Goal: Transaction & Acquisition: Purchase product/service

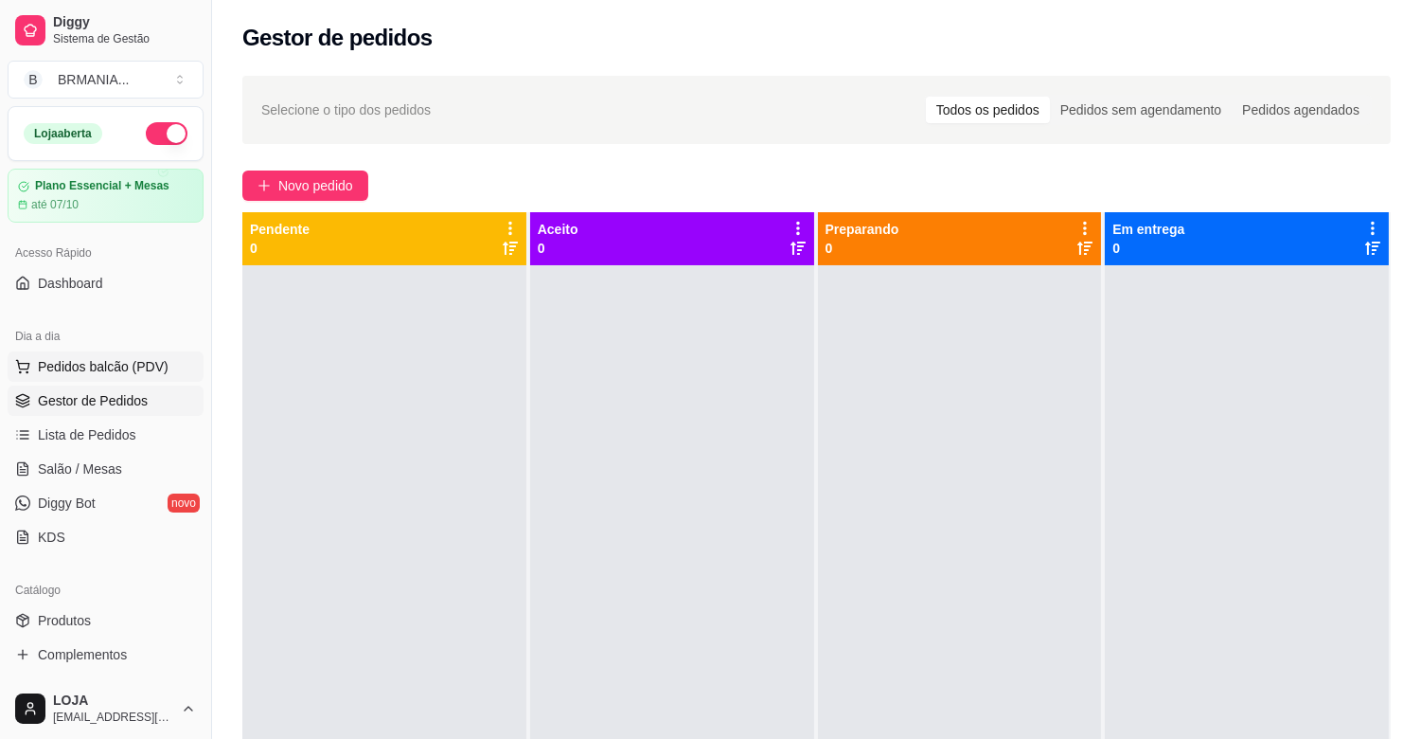
click at [35, 381] on button "Pedidos balcão (PDV)" at bounding box center [106, 366] width 196 height 30
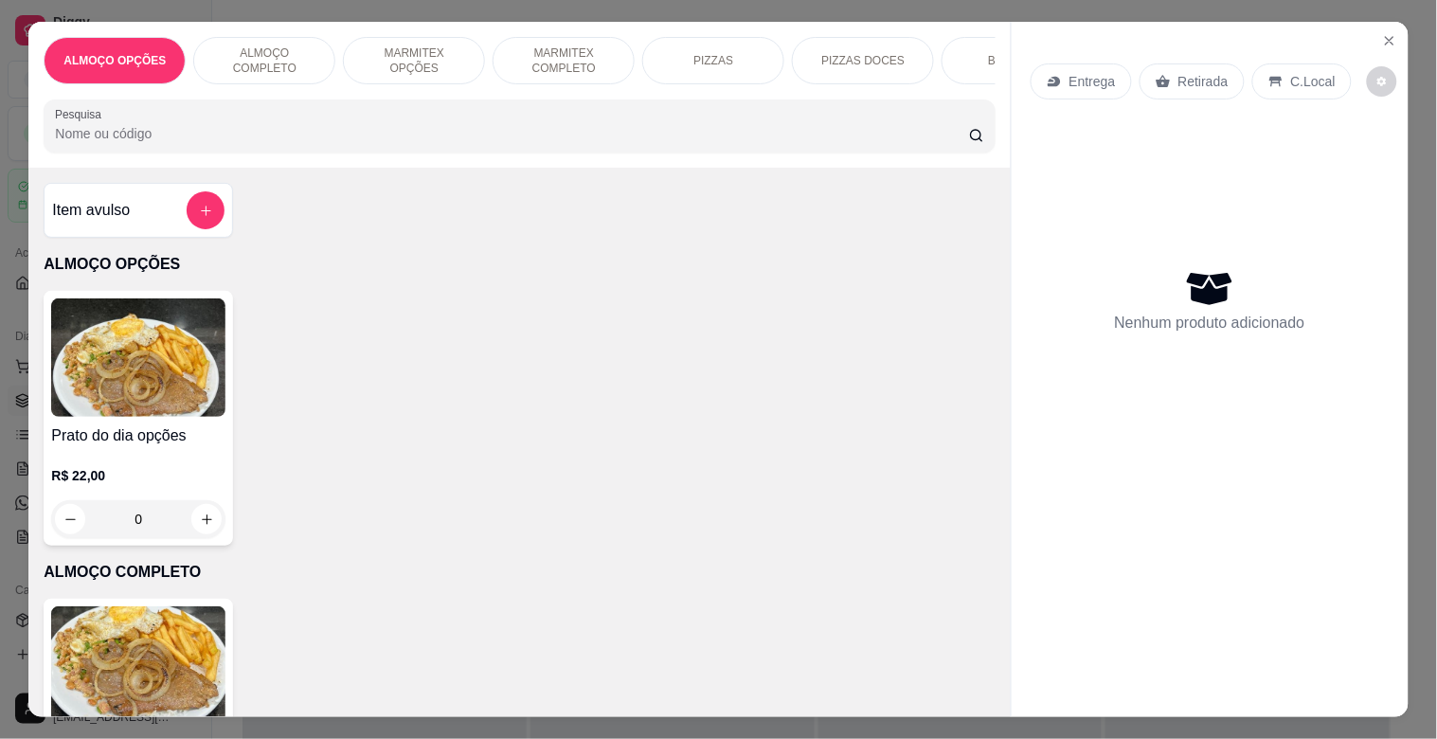
scroll to position [0, 2182]
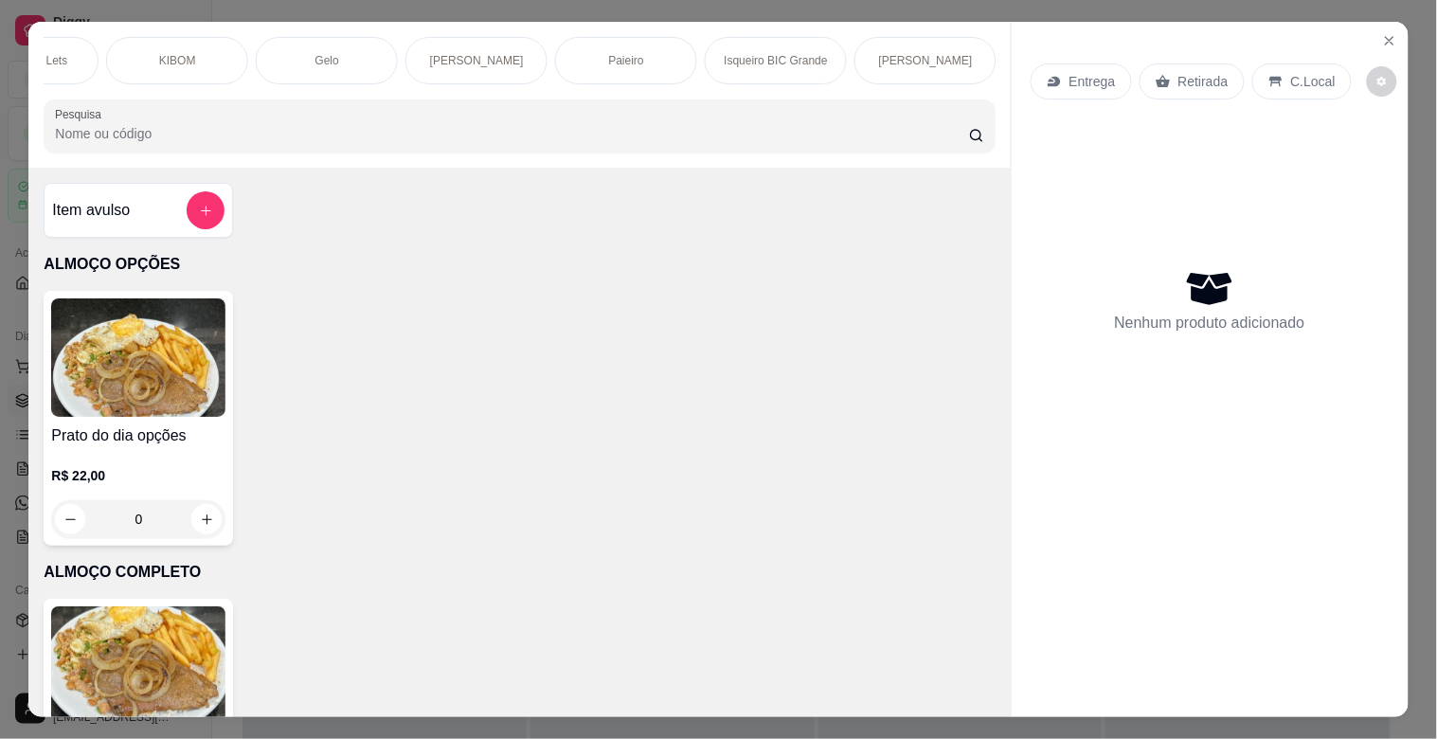
click at [597, 62] on div "Paieiro" at bounding box center [626, 60] width 142 height 47
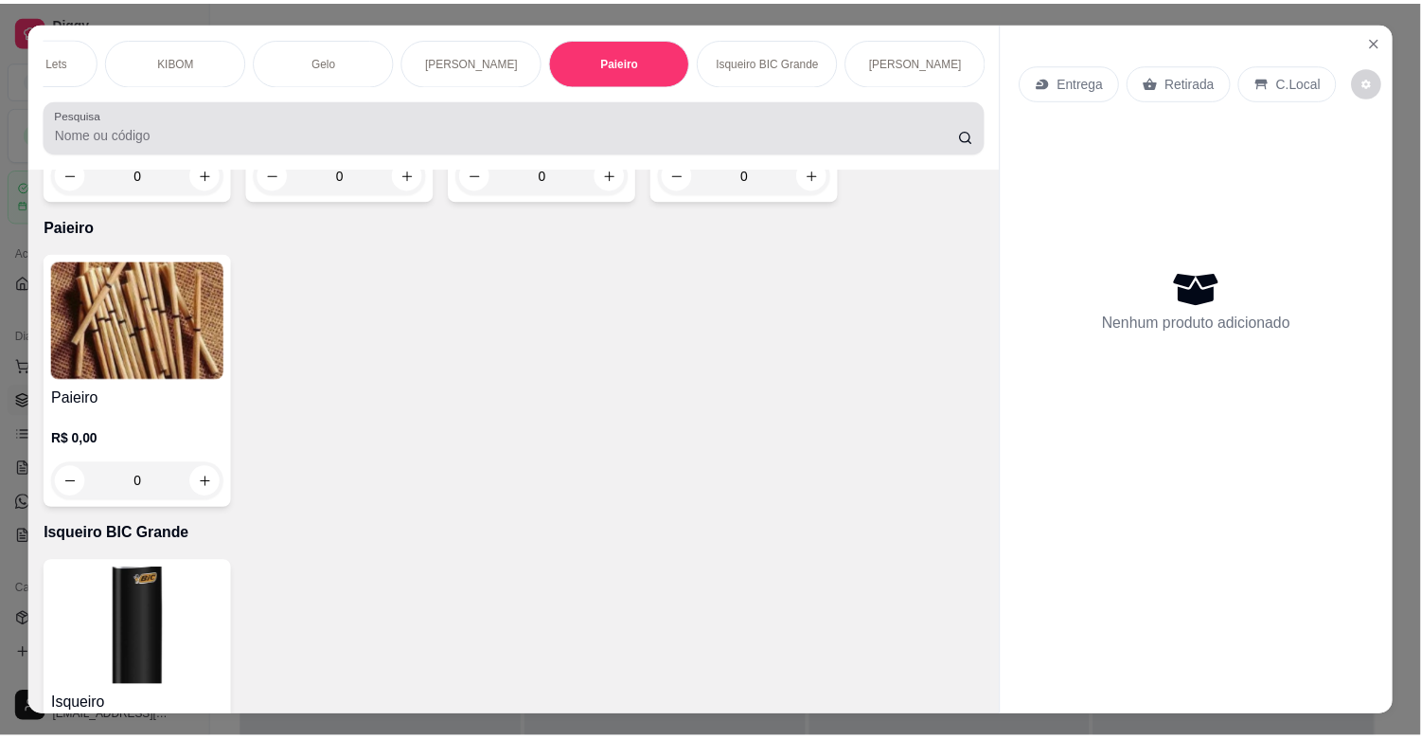
scroll to position [45, 0]
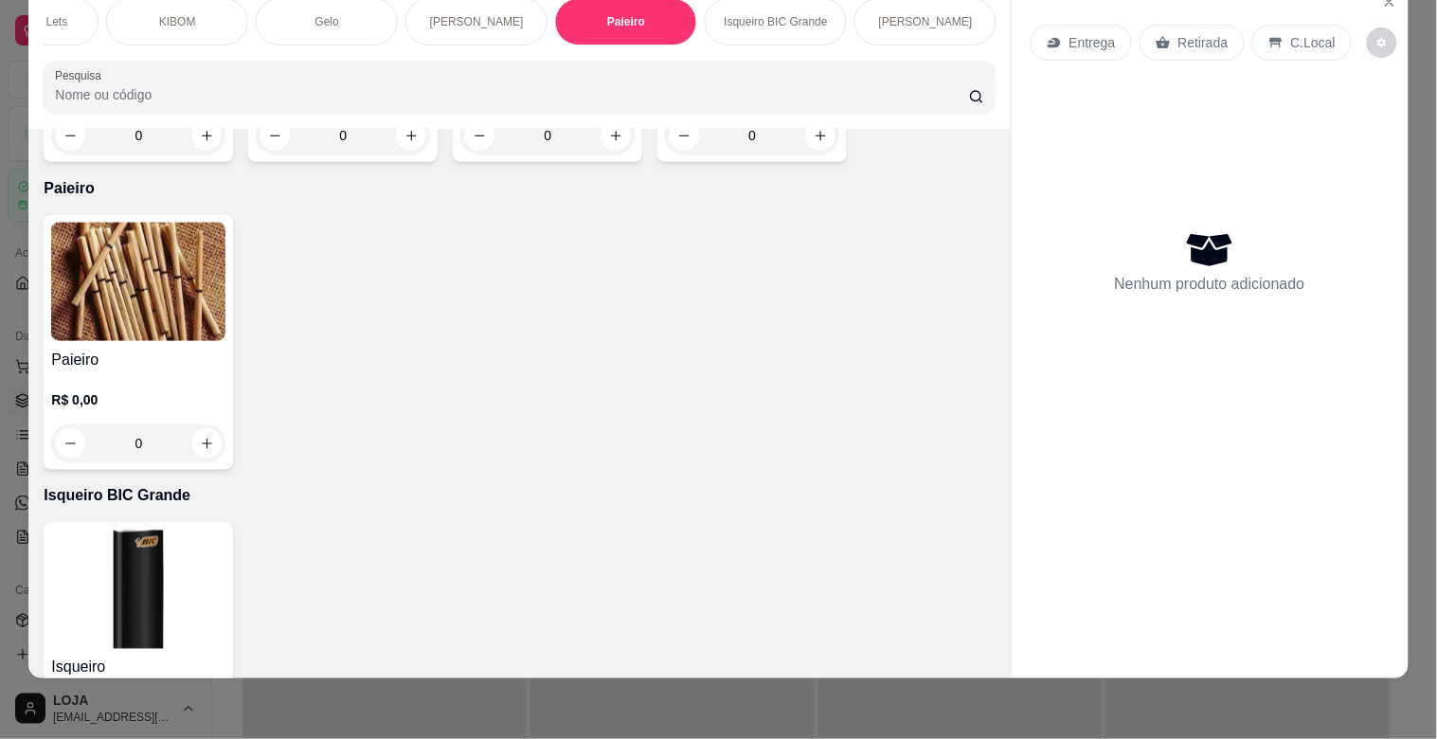
click at [136, 349] on h4 "Paieiro" at bounding box center [138, 360] width 174 height 23
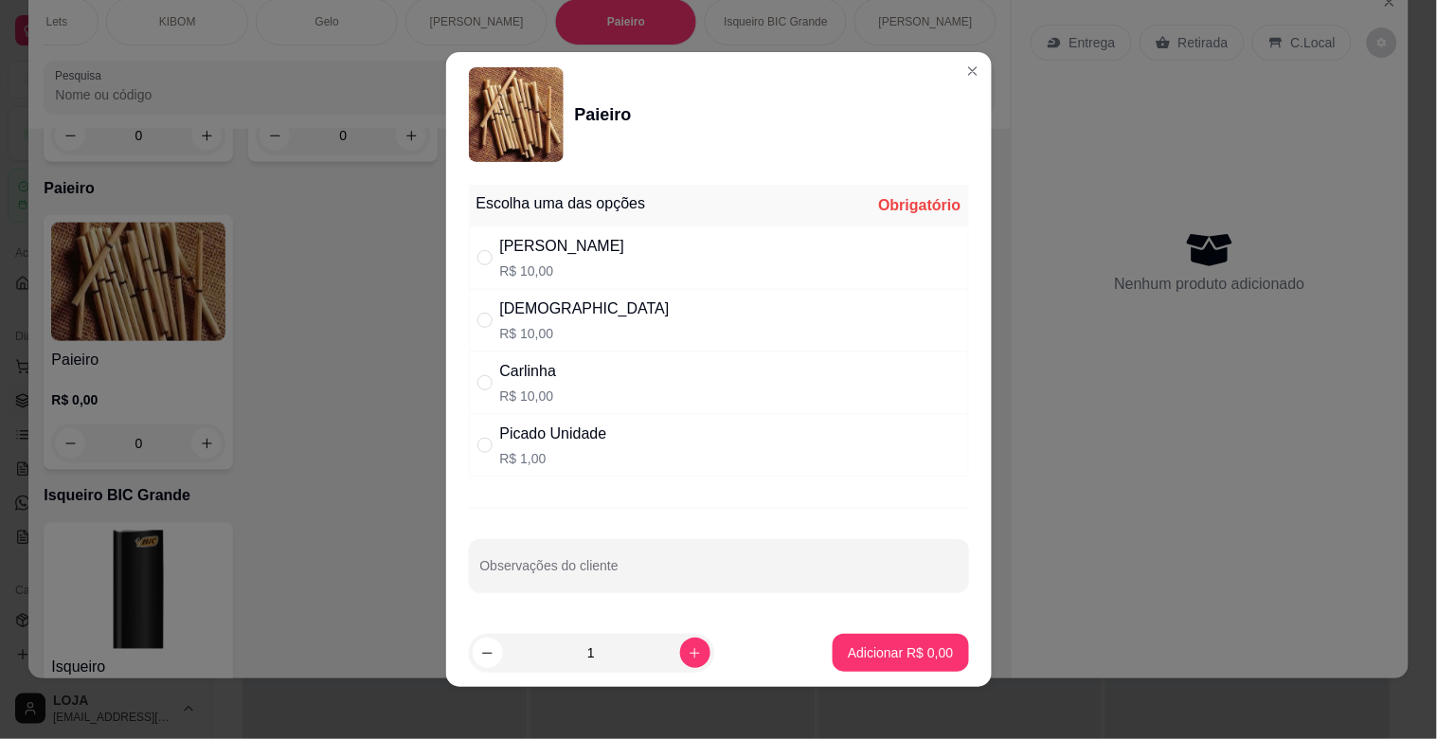
click at [749, 246] on div "[PERSON_NAME]$ 10,00" at bounding box center [719, 257] width 500 height 63
radio input "true"
drag, startPoint x: 962, startPoint y: 682, endPoint x: 931, endPoint y: 661, distance: 37.6
click at [961, 673] on footer "1 Adicionar R$ 10,00" at bounding box center [718, 652] width 545 height 68
click at [932, 667] on button "Adicionar R$ 10,00" at bounding box center [896, 653] width 143 height 38
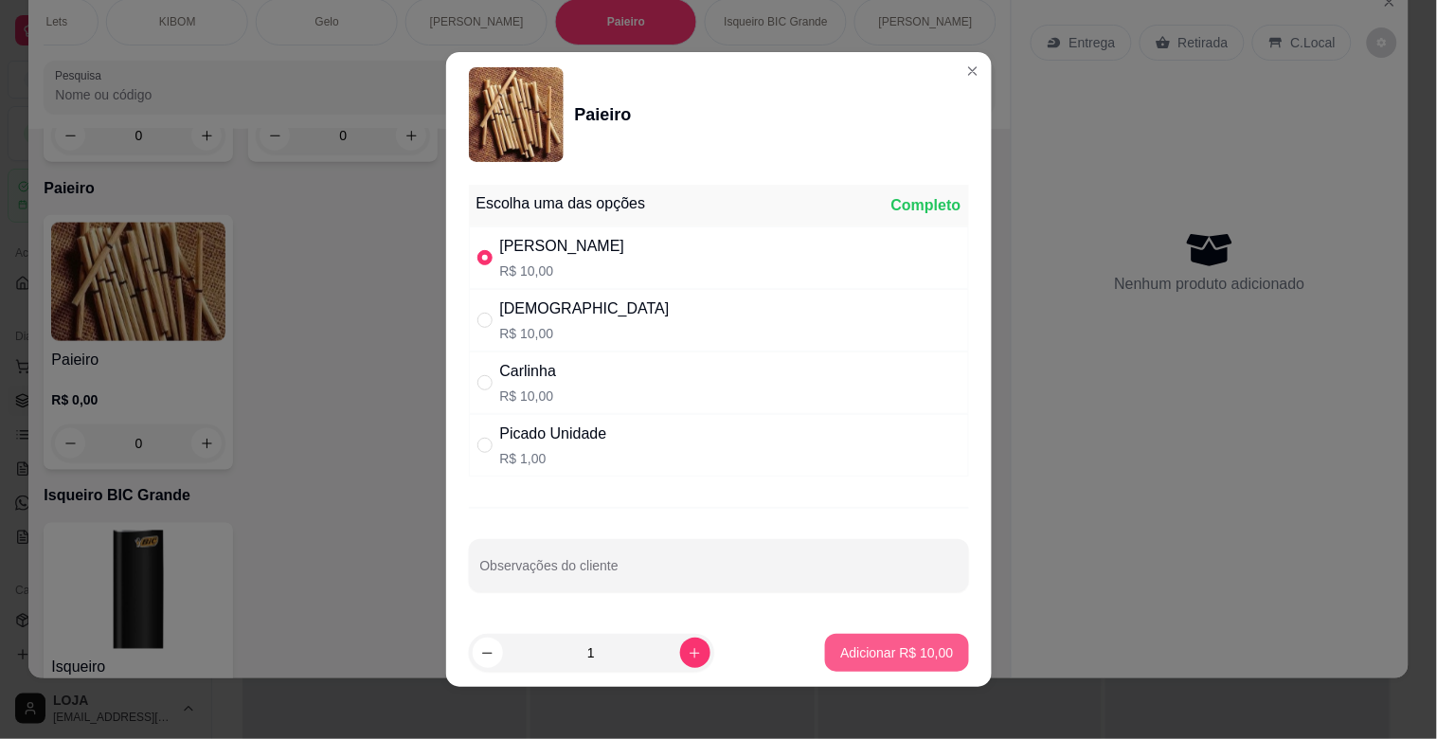
type input "1"
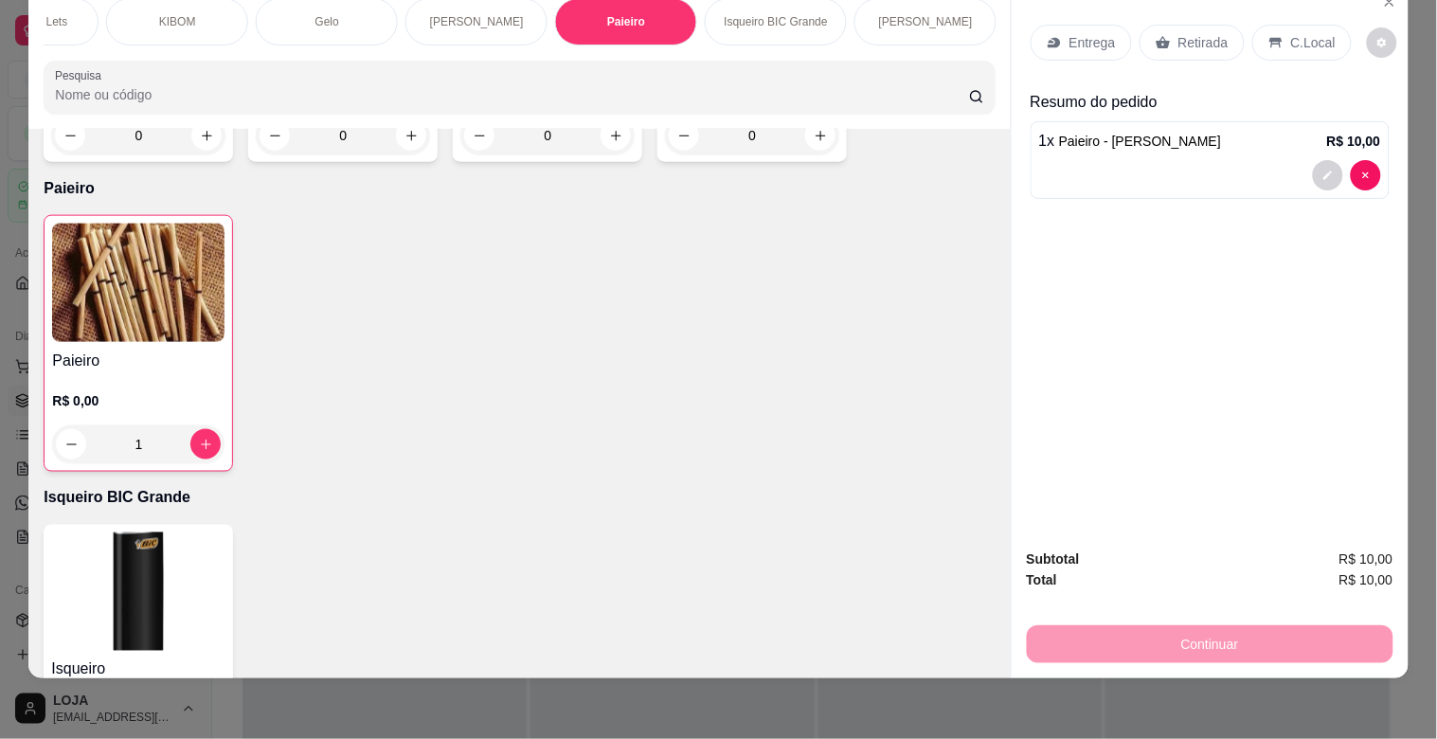
click at [1182, 34] on p "Retirada" at bounding box center [1203, 42] width 50 height 19
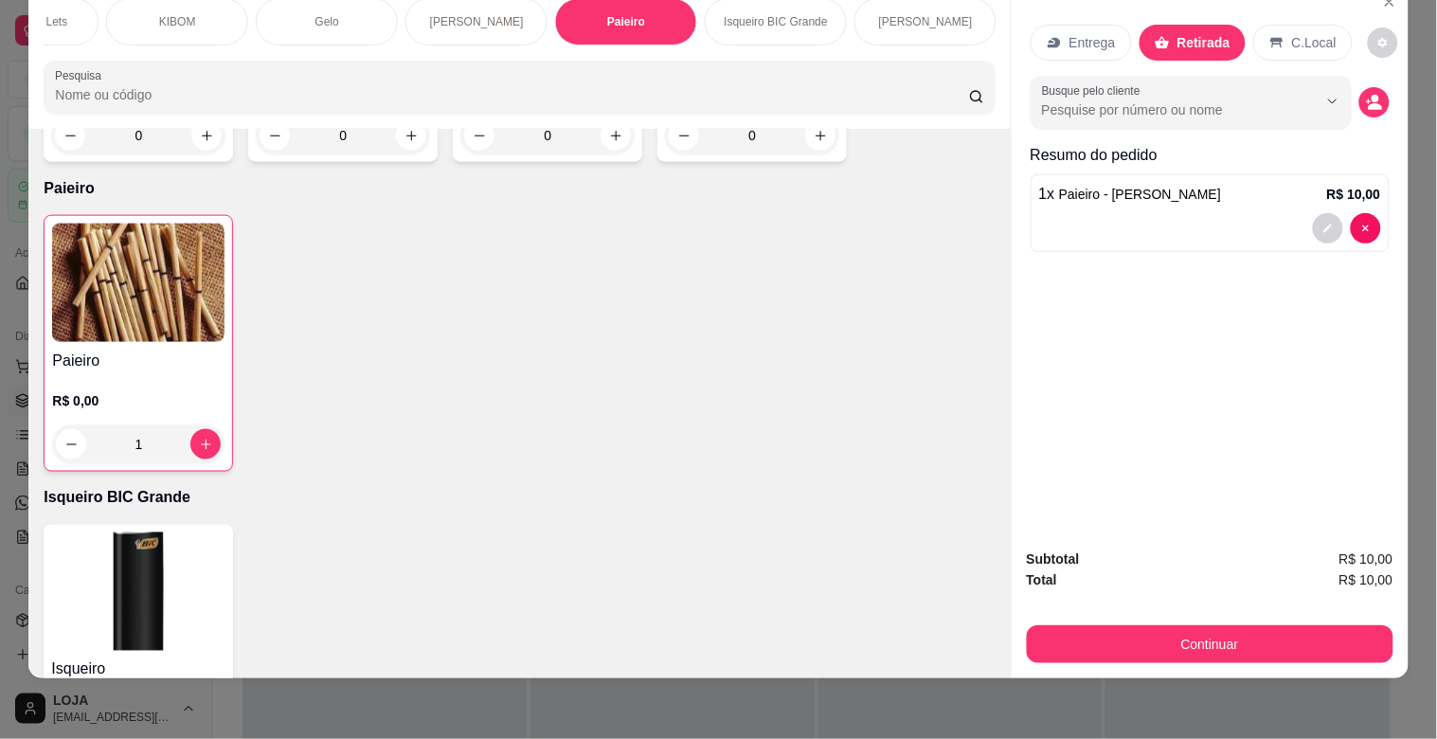
drag, startPoint x: 1311, startPoint y: 604, endPoint x: 1321, endPoint y: 613, distance: 13.5
click at [1311, 620] on div "Continuar" at bounding box center [1210, 641] width 367 height 43
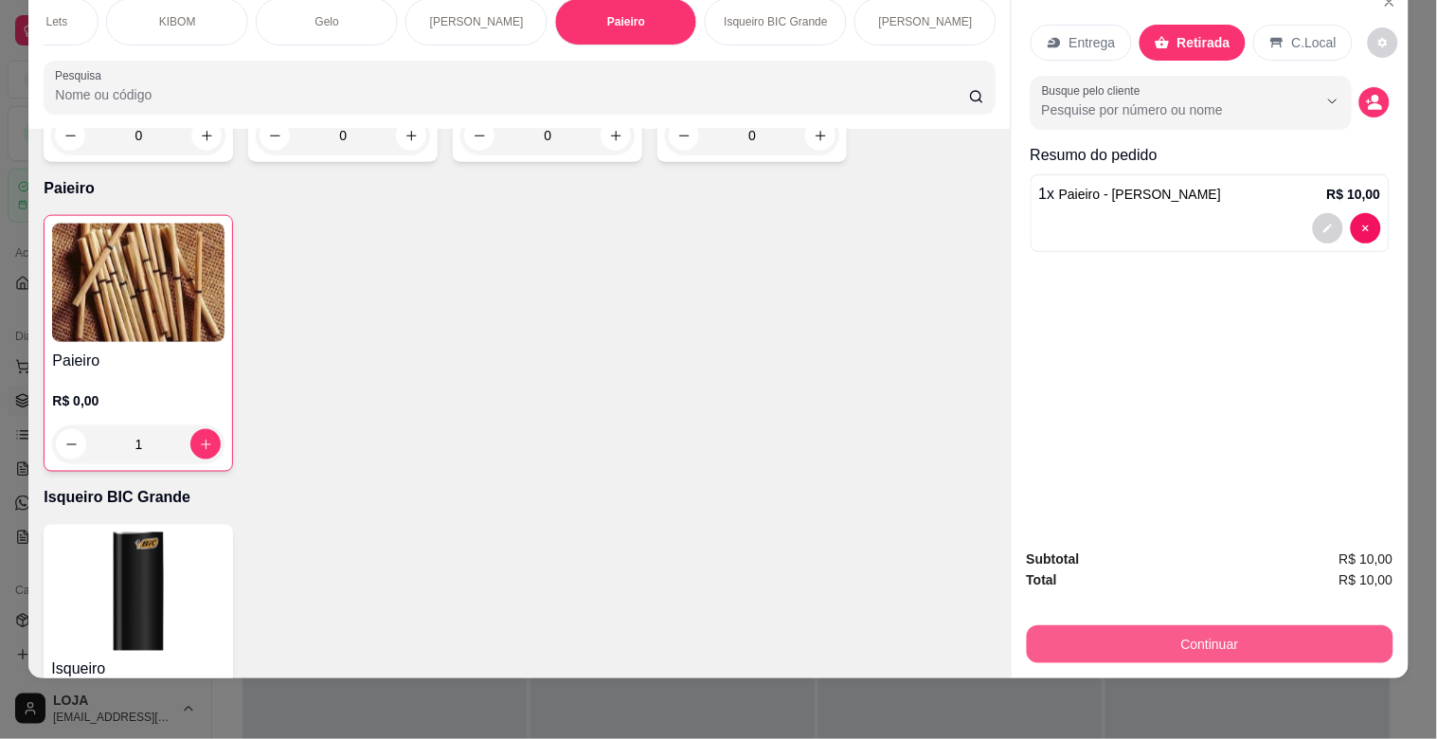
click at [1322, 625] on button "Continuar" at bounding box center [1210, 644] width 367 height 38
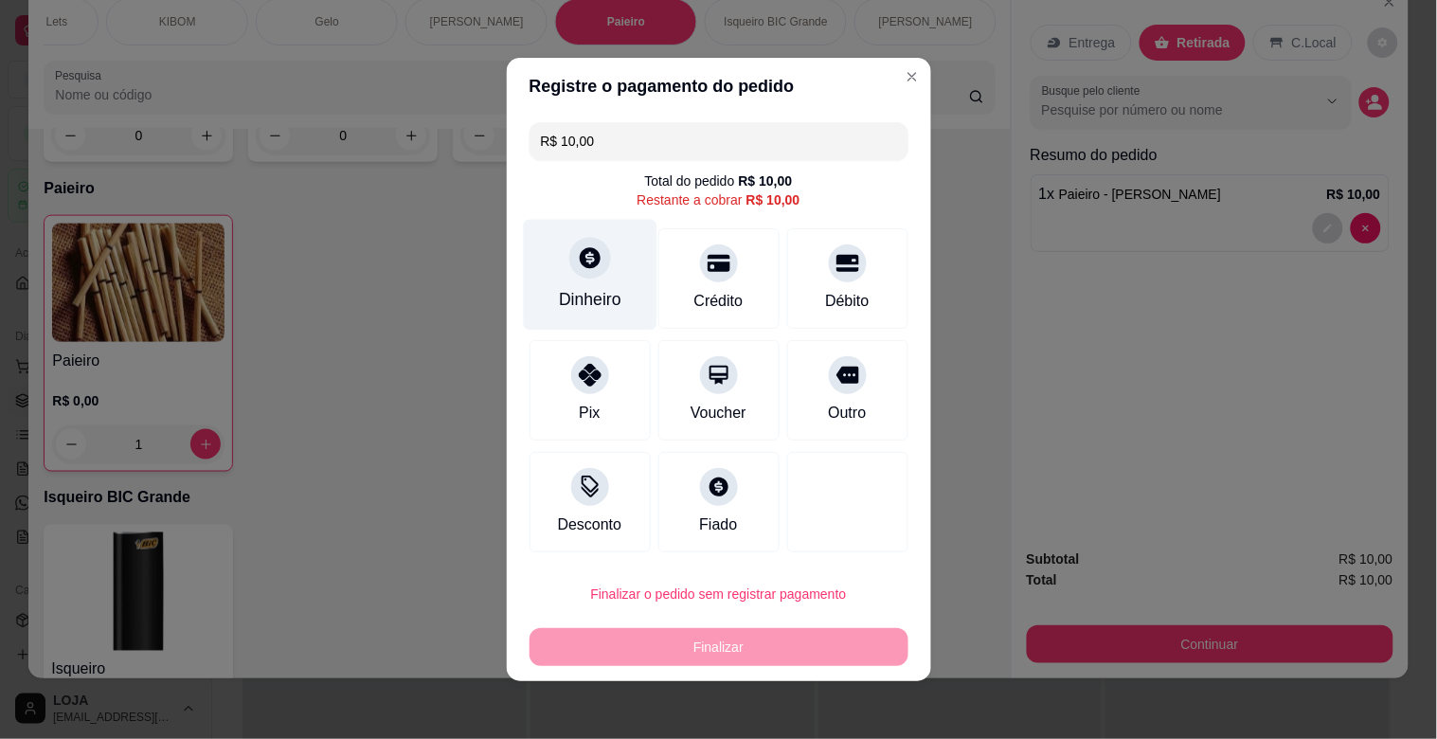
click at [540, 327] on div "Dinheiro" at bounding box center [590, 275] width 134 height 111
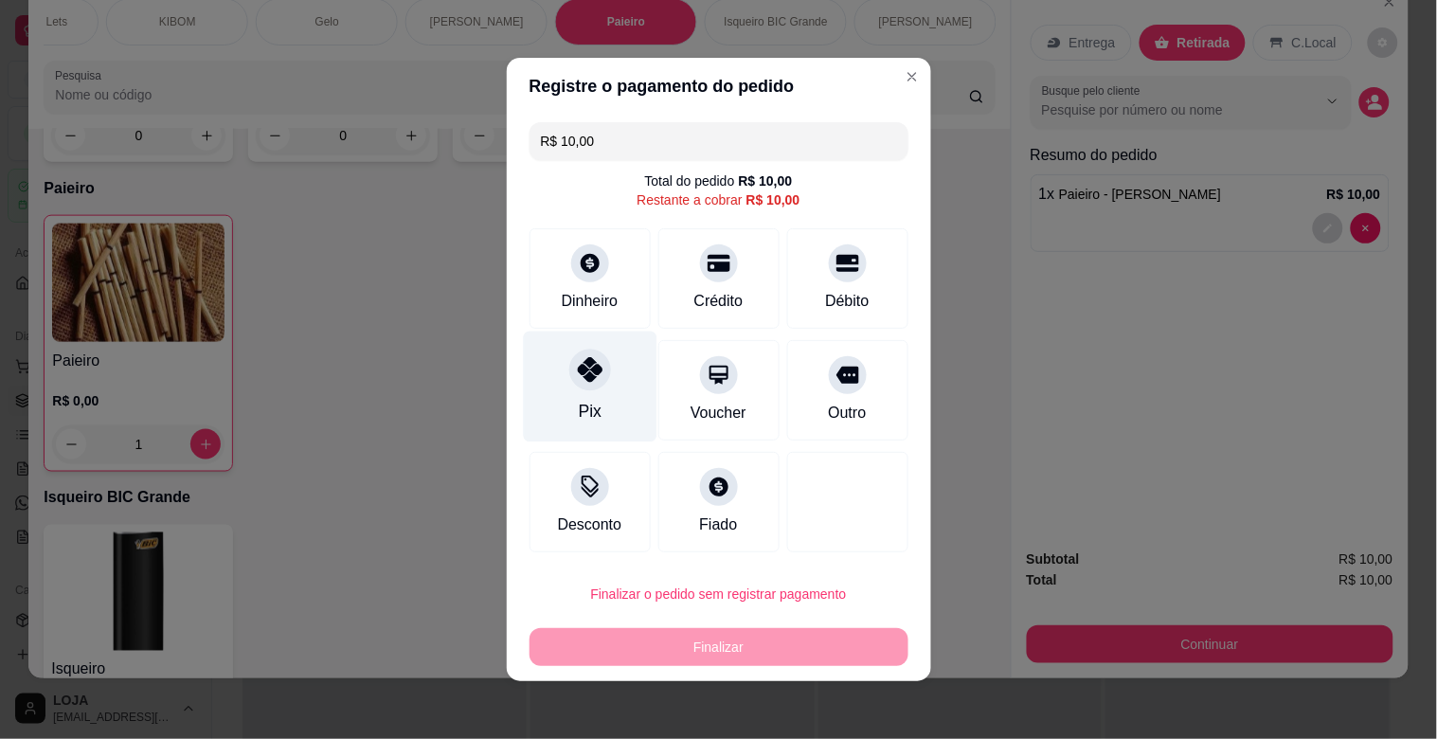
click at [554, 421] on div "Pix" at bounding box center [590, 386] width 134 height 111
type input "R$ 0,00"
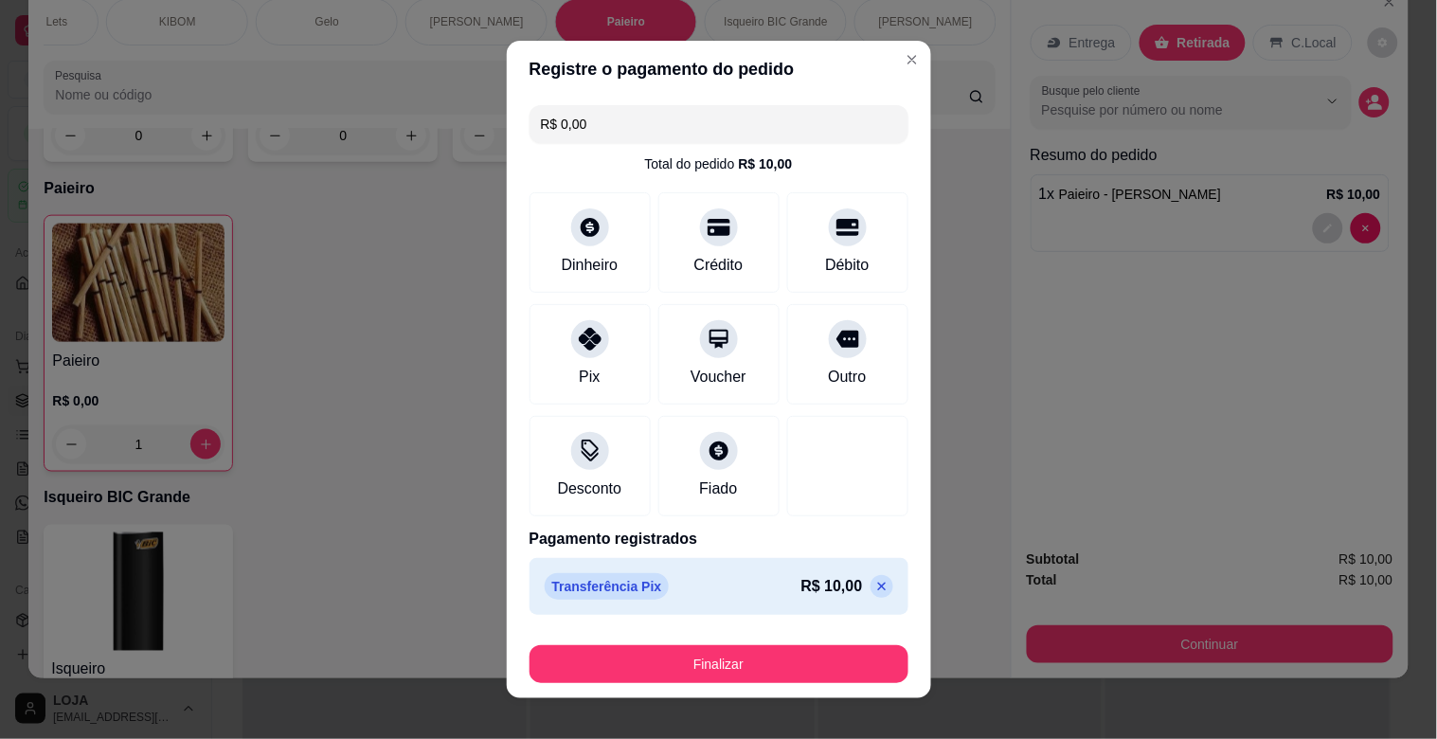
click at [845, 692] on footer "Finalizar" at bounding box center [719, 660] width 424 height 76
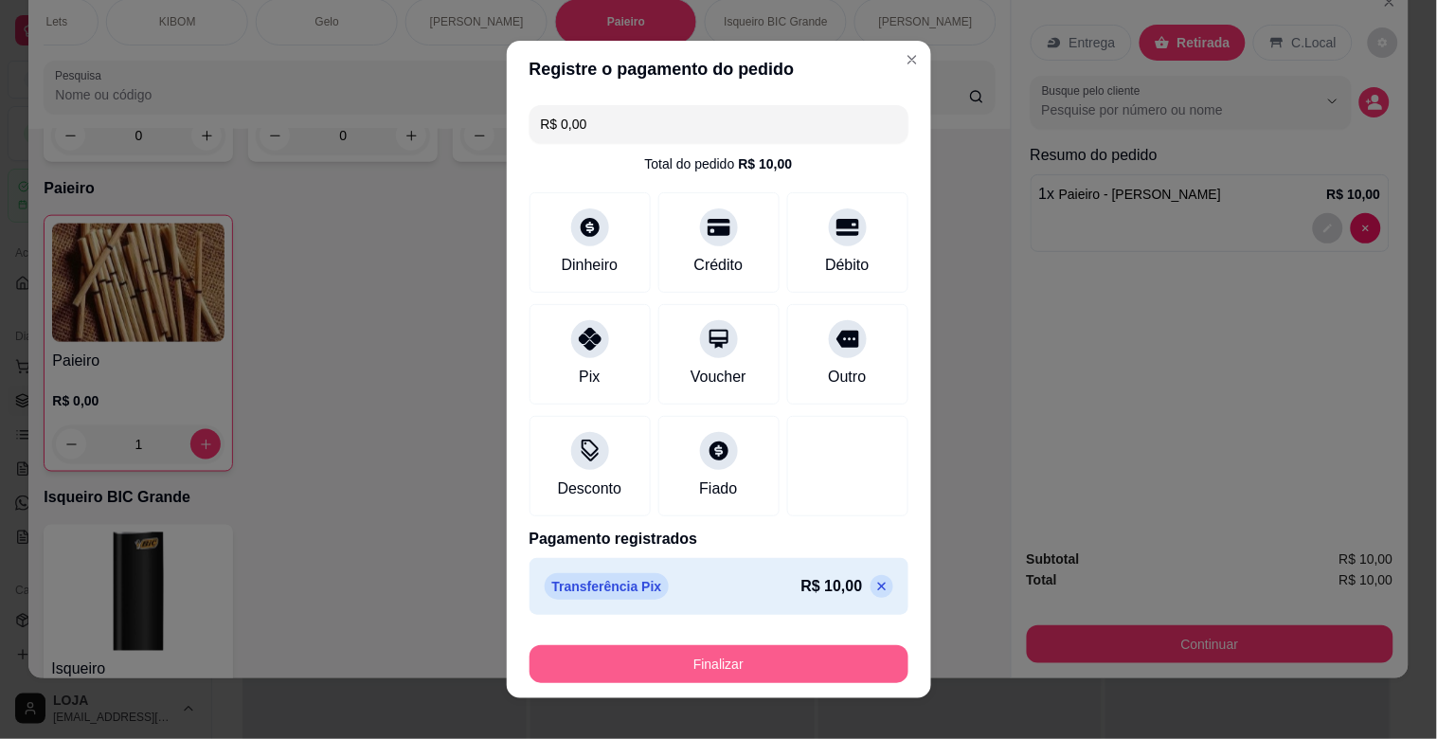
click at [845, 679] on button "Finalizar" at bounding box center [718, 664] width 379 height 38
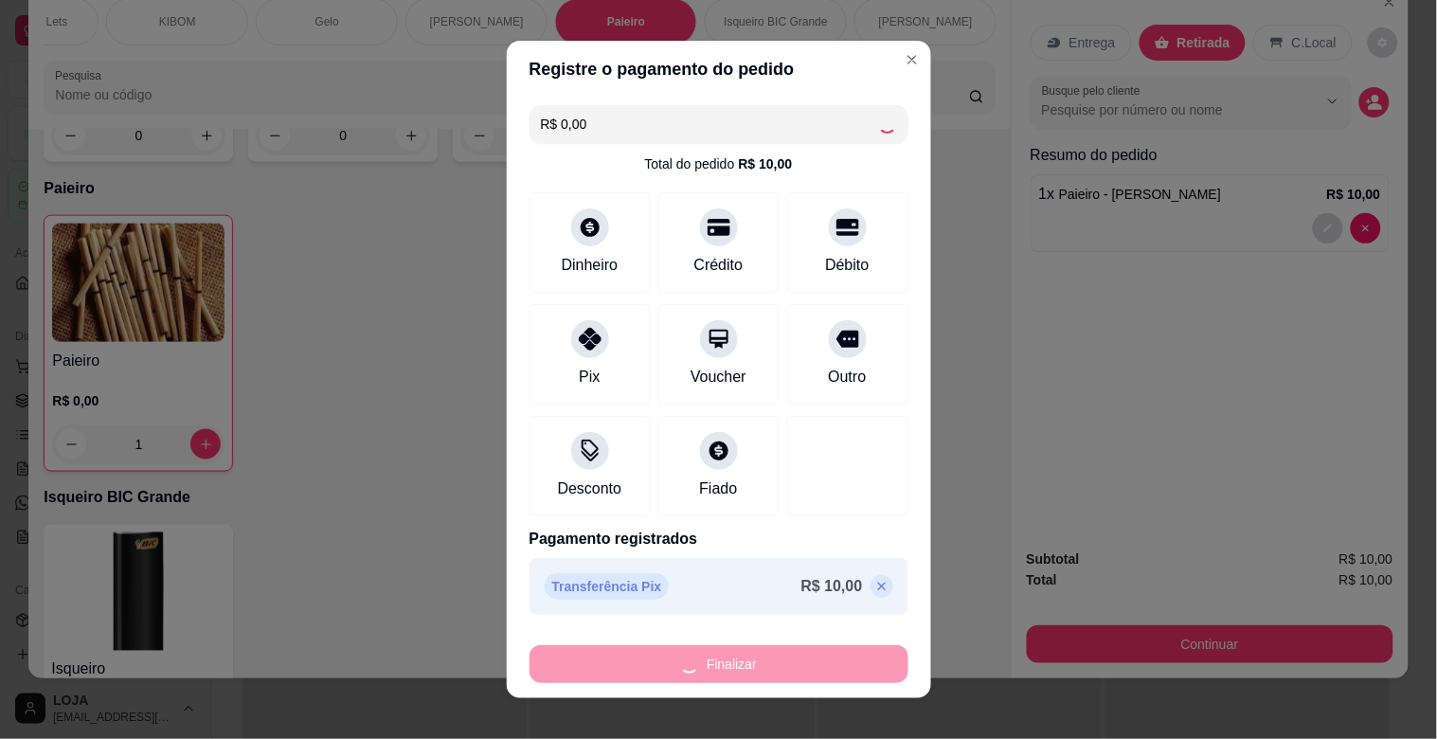
type input "0"
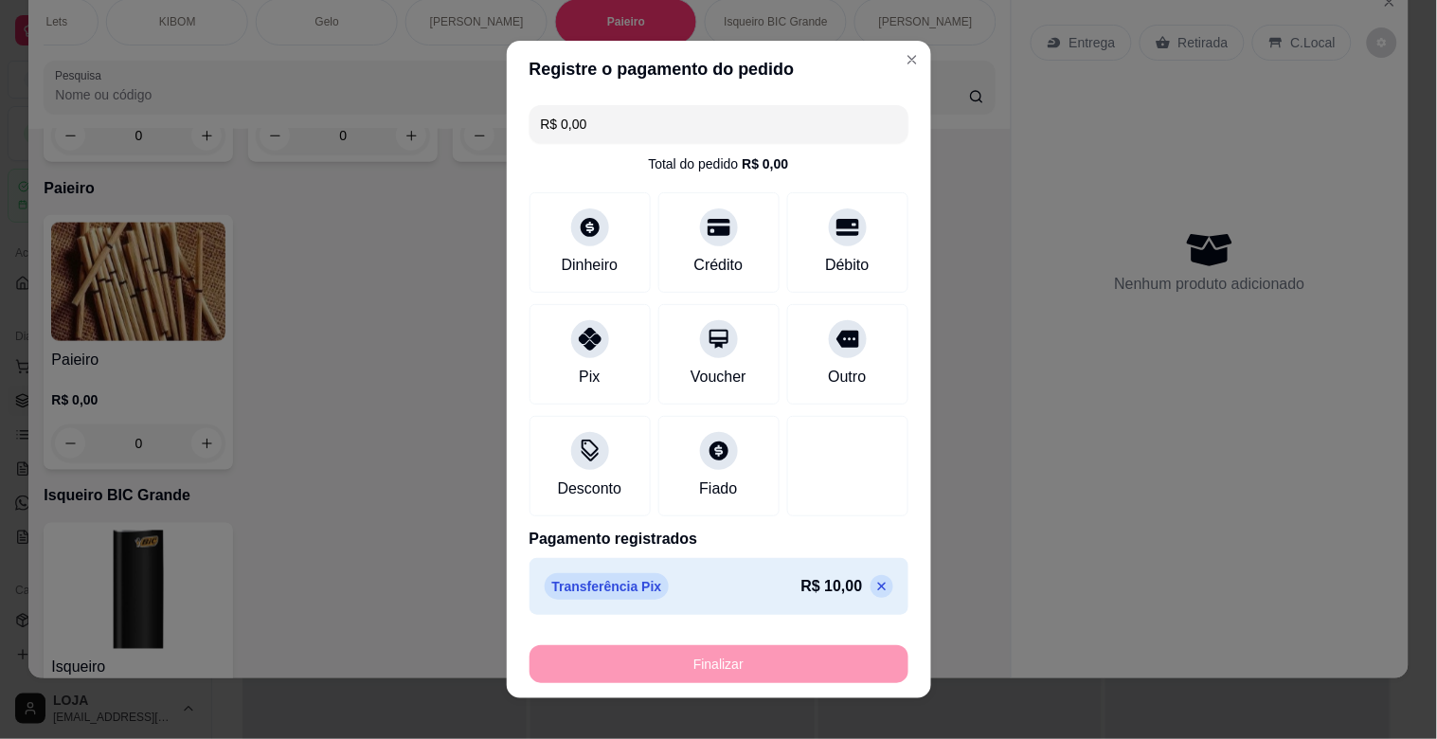
type input "-R$ 10,00"
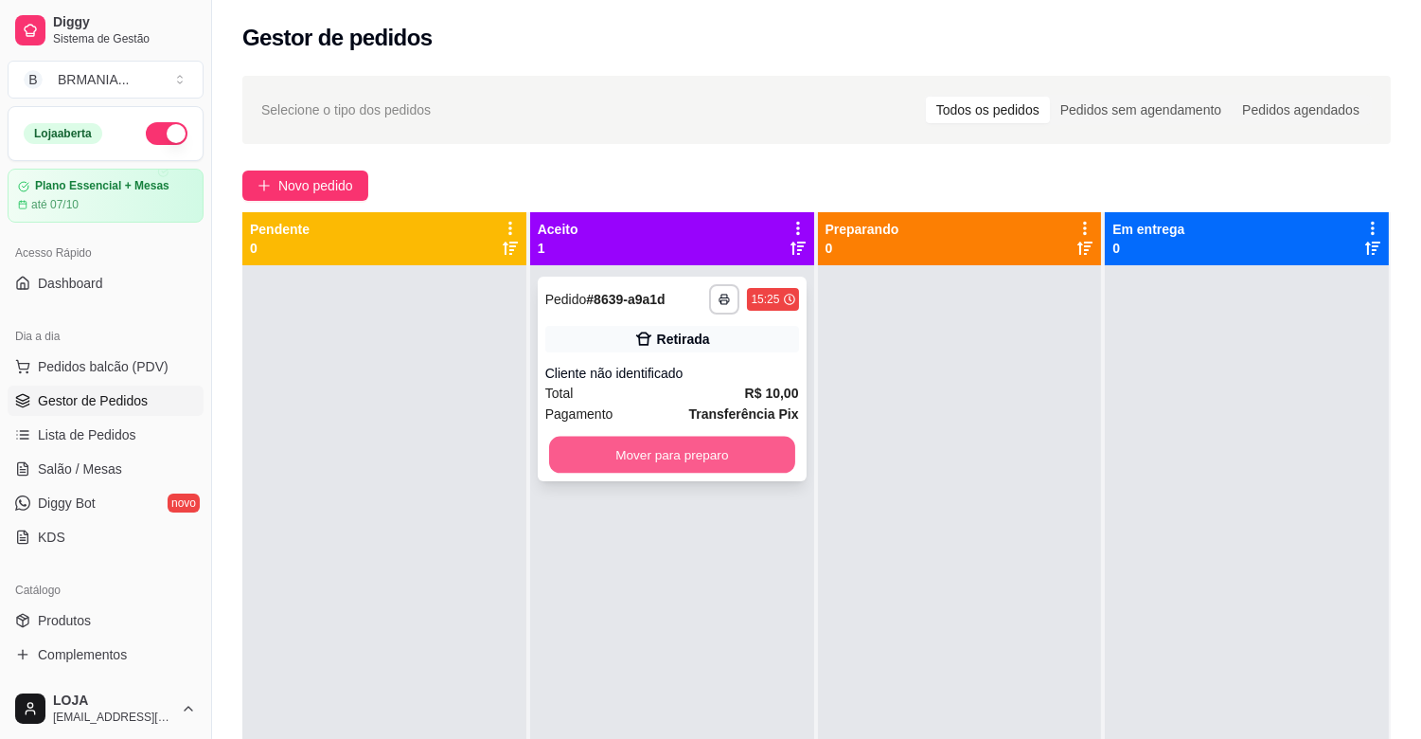
click at [676, 448] on button "Mover para preparo" at bounding box center [672, 455] width 246 height 37
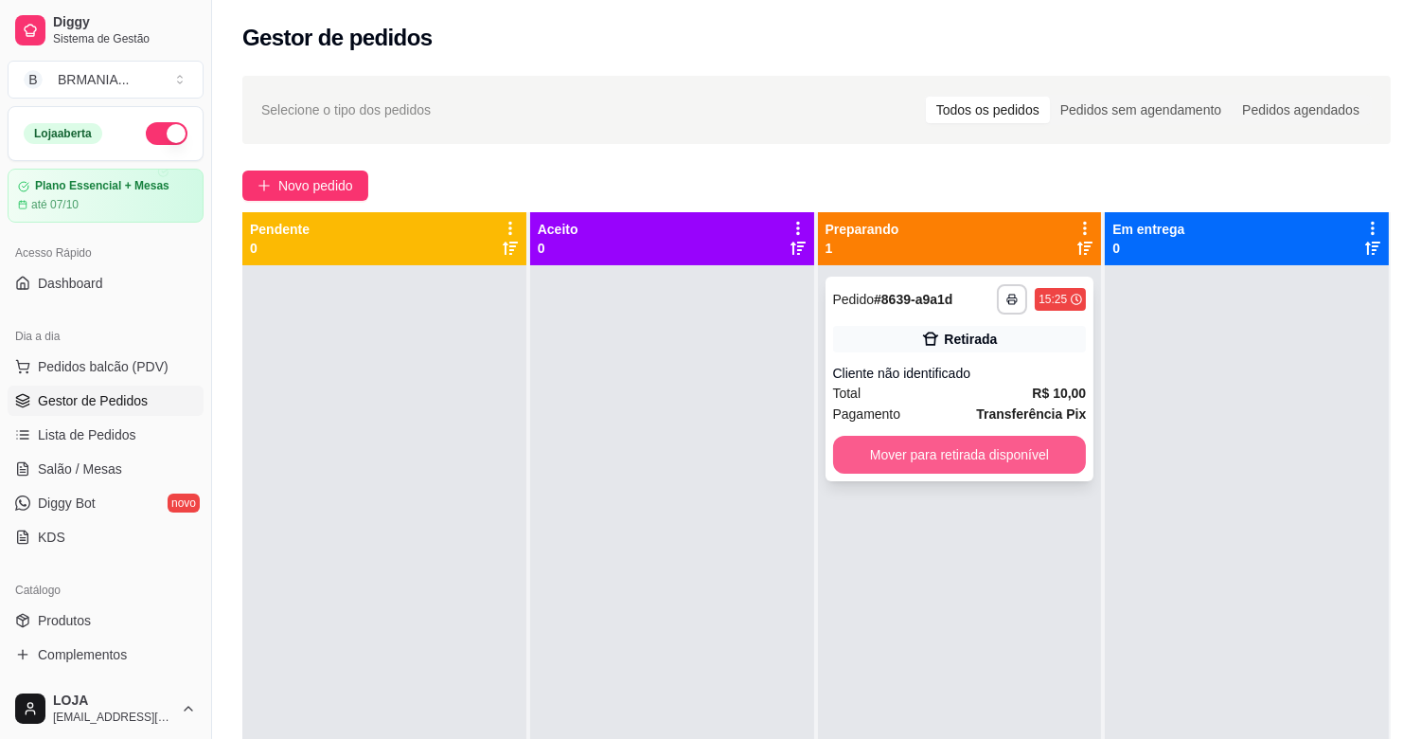
click at [988, 460] on button "Mover para retirada disponível" at bounding box center [960, 455] width 254 height 38
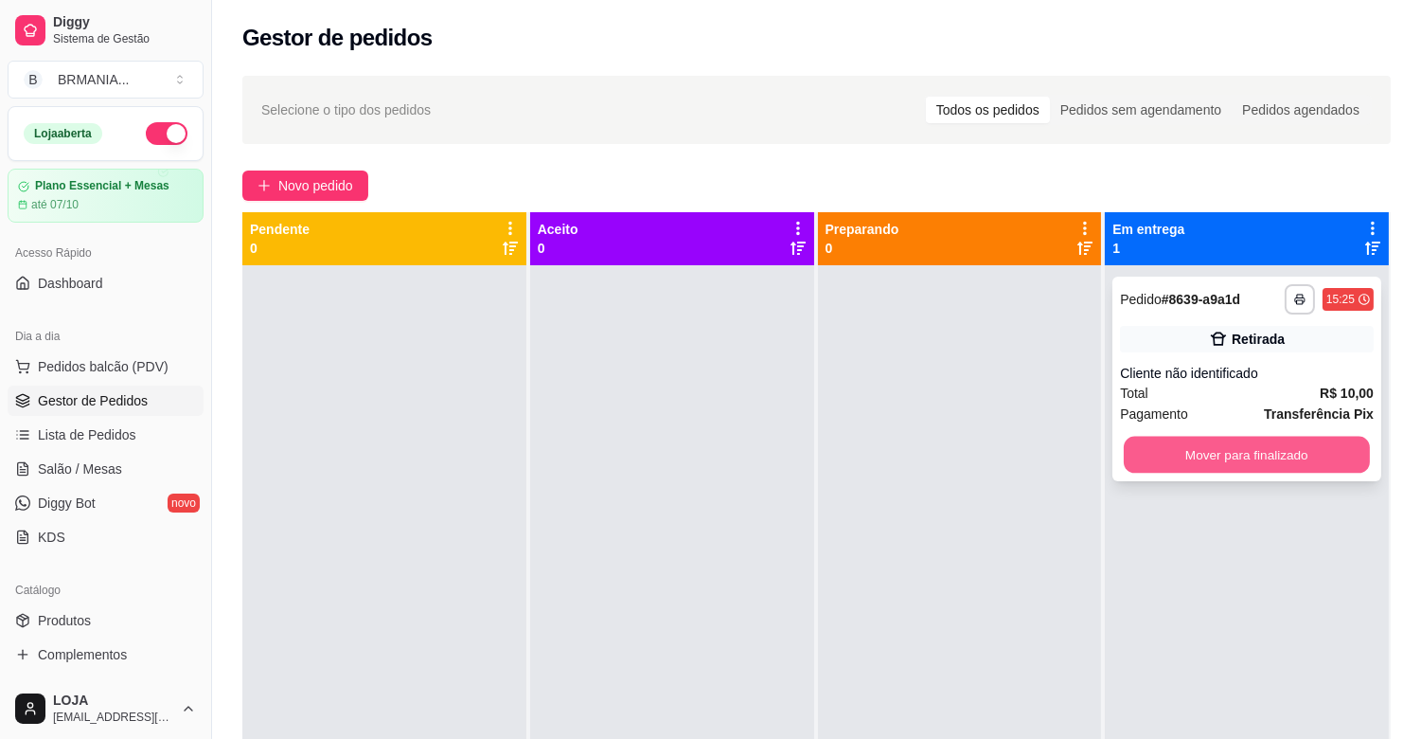
click at [1209, 448] on button "Mover para finalizado" at bounding box center [1247, 455] width 246 height 37
